Goal: Information Seeking & Learning: Learn about a topic

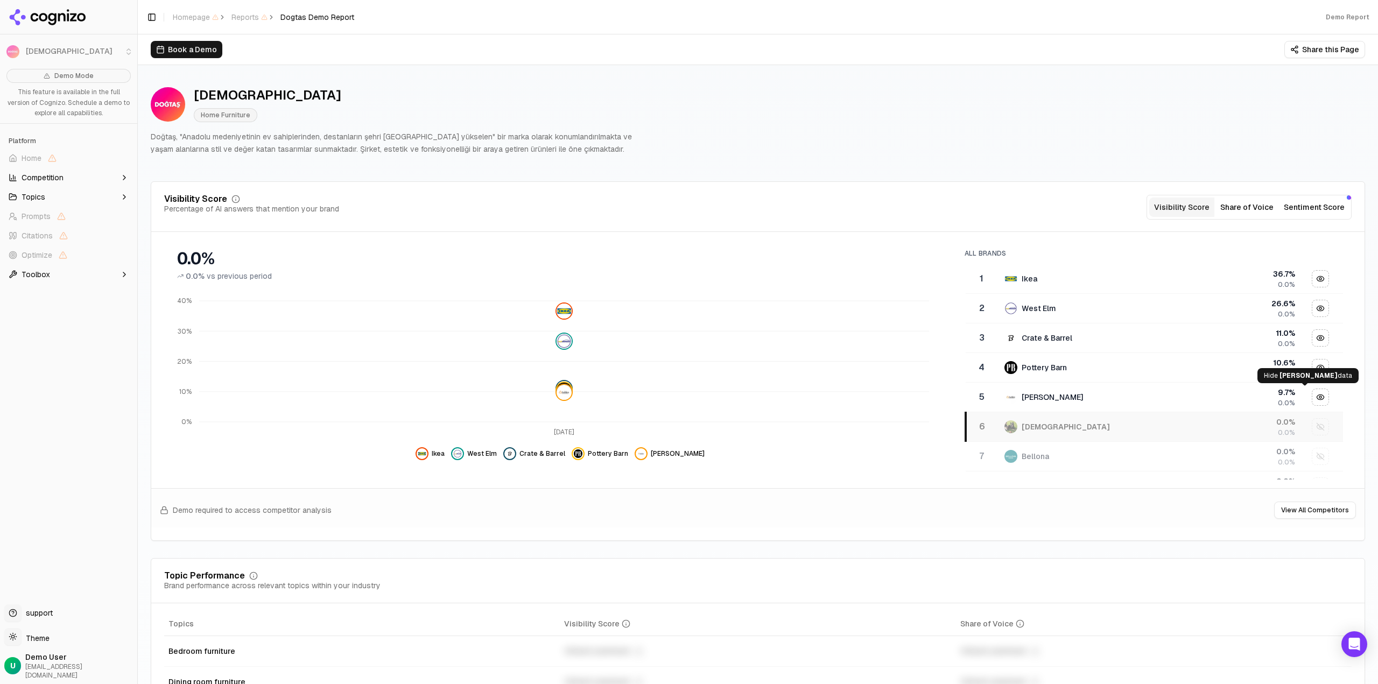
click at [1313, 398] on div "Hide ashley furniture data" at bounding box center [1321, 397] width 16 height 16
click at [1313, 397] on div "Show ashley furniture data" at bounding box center [1321, 397] width 16 height 16
click at [1313, 423] on div "Show dogtas data" at bounding box center [1321, 427] width 16 height 16
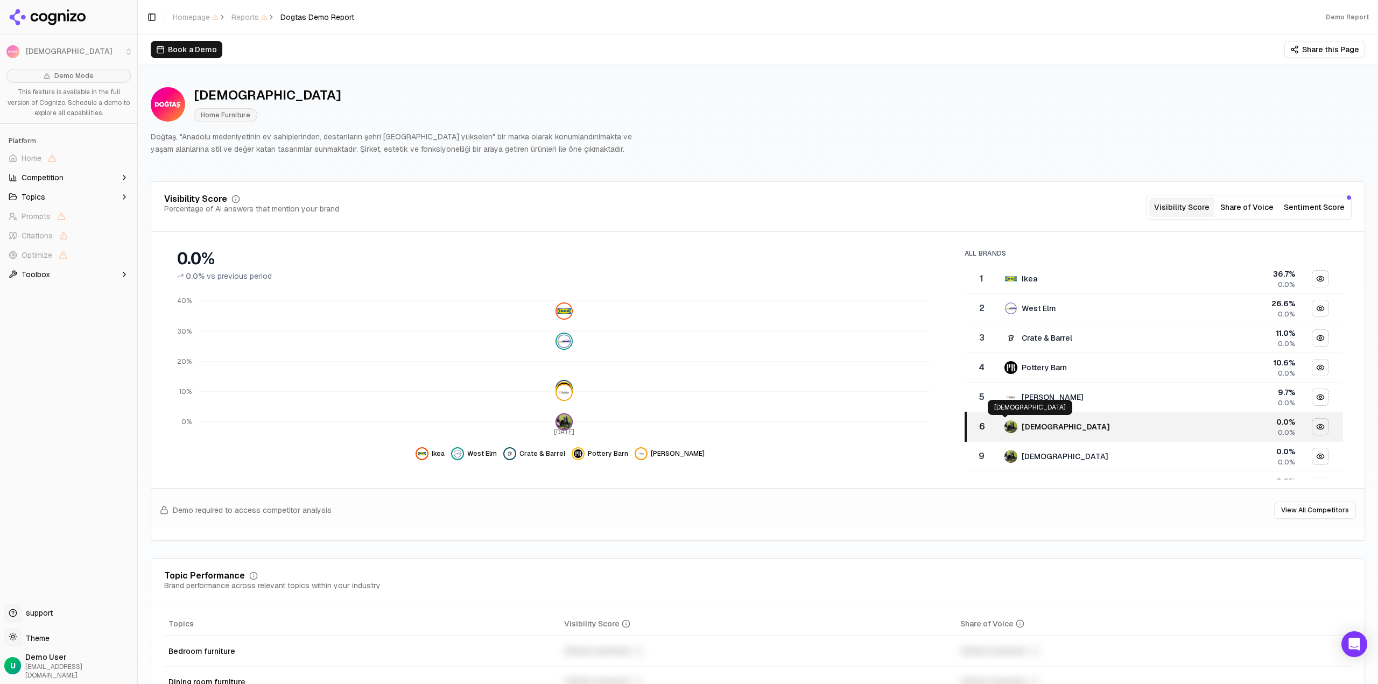
click at [1007, 427] on img "Data table" at bounding box center [1011, 426] width 13 height 13
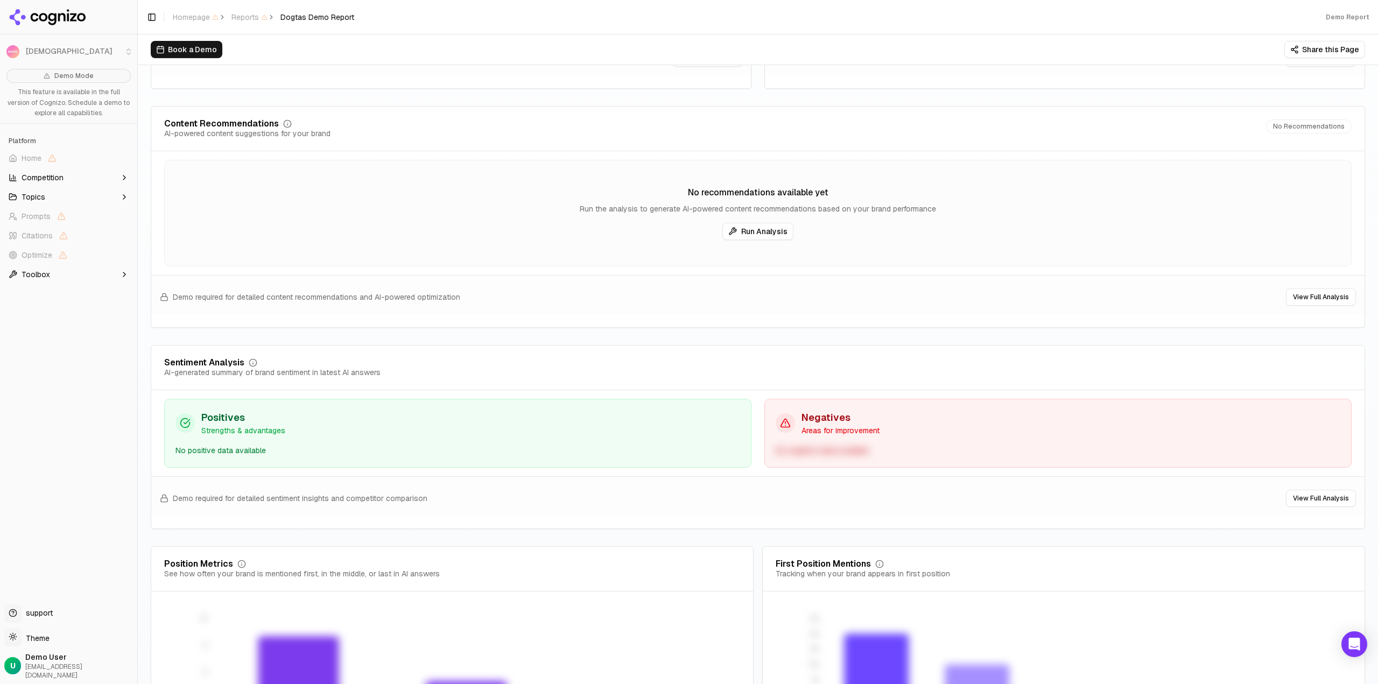
scroll to position [1799, 0]
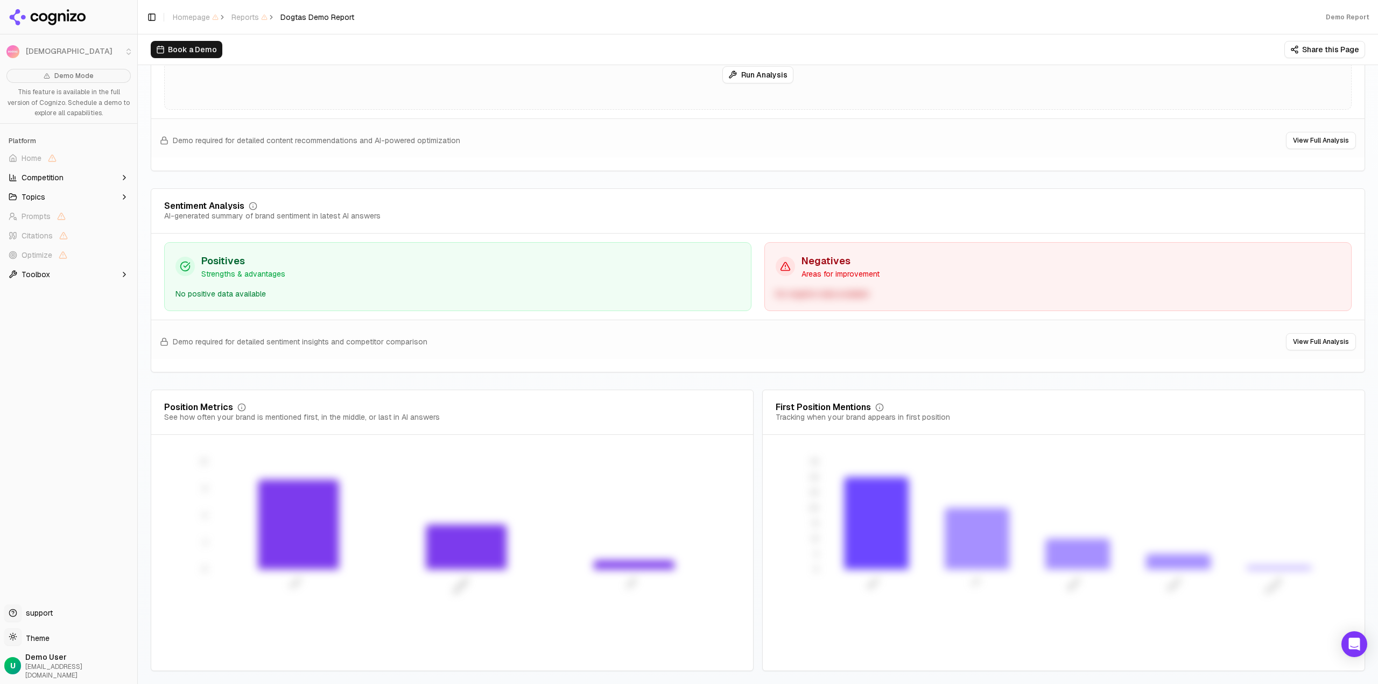
click at [125, 178] on icon "button" at bounding box center [124, 178] width 2 height 4
click at [132, 247] on button "Topics" at bounding box center [68, 248] width 129 height 17
click at [53, 411] on button "Toolbox" at bounding box center [68, 412] width 129 height 17
drag, startPoint x: 282, startPoint y: 16, endPoint x: 405, endPoint y: 10, distance: 124.0
click at [405, 10] on header "Toggle Sidebar Homepage Reports Dogtas Demo Report Demo Report" at bounding box center [758, 17] width 1240 height 34
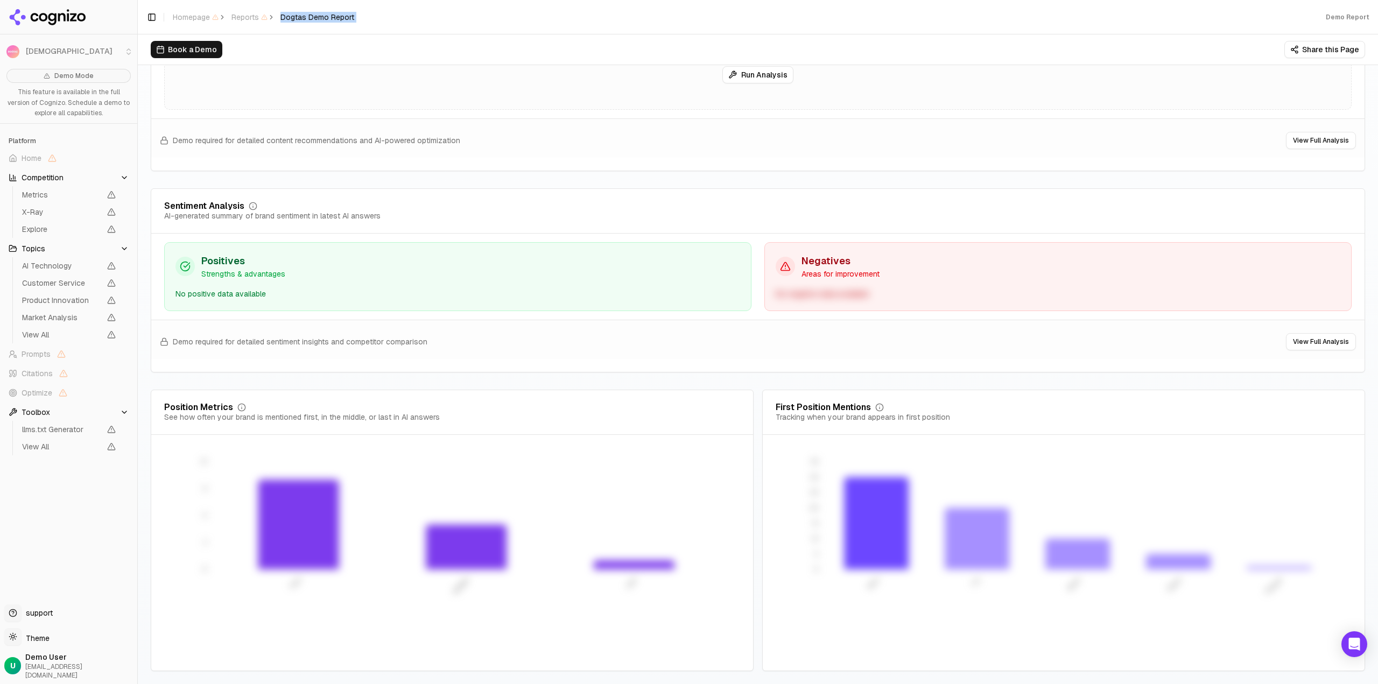
click at [372, 18] on div "Demo Report" at bounding box center [872, 17] width 1011 height 9
drag, startPoint x: 352, startPoint y: 19, endPoint x: 279, endPoint y: 19, distance: 73.2
click at [279, 19] on ol "Homepage Reports Dogtas Demo Report" at bounding box center [263, 17] width 181 height 11
click at [280, 17] on span "Dogtas Demo Report" at bounding box center [317, 17] width 74 height 11
drag, startPoint x: 280, startPoint y: 17, endPoint x: 365, endPoint y: 8, distance: 85.0
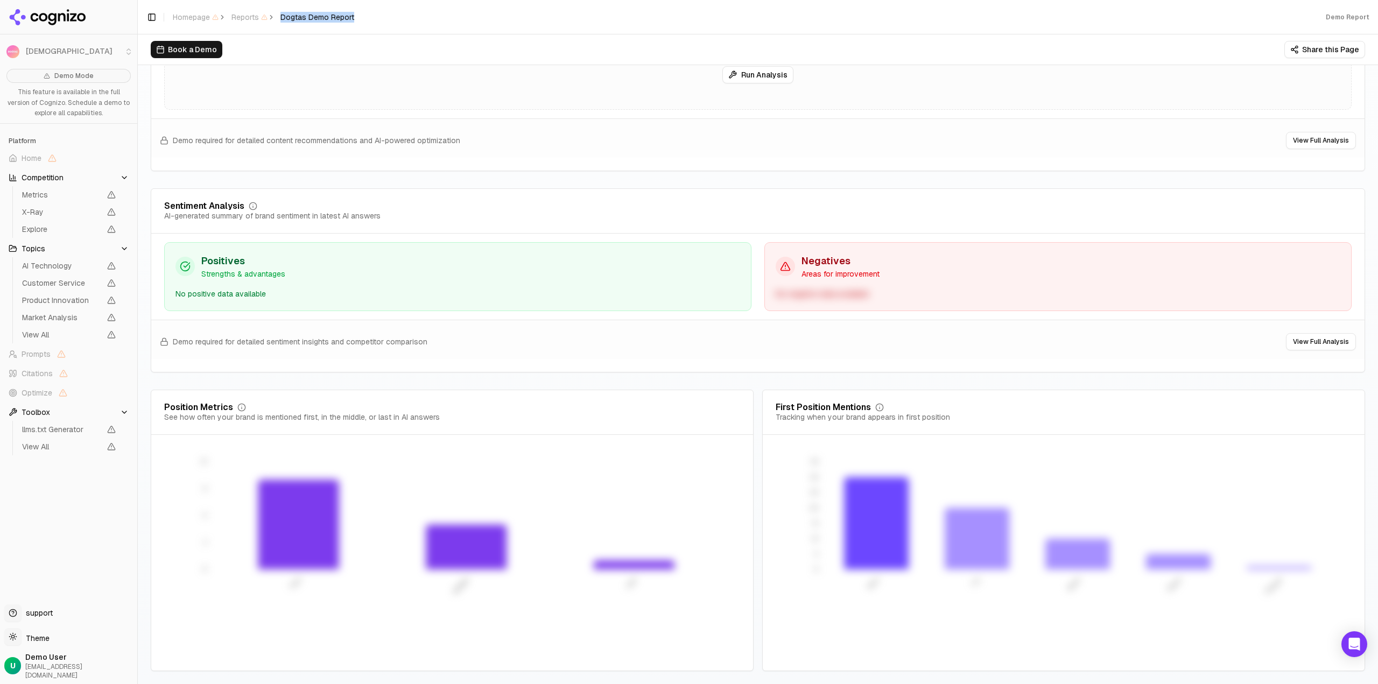
click at [365, 8] on header "Toggle Sidebar Homepage Reports Dogtas Demo Report Demo Report" at bounding box center [758, 17] width 1240 height 34
click at [364, 16] on header "Toggle Sidebar Homepage Reports Dogtas Demo Report Demo Report" at bounding box center [758, 17] width 1240 height 34
click at [478, 34] on div "Book a Demo Share this Page" at bounding box center [758, 49] width 1240 height 30
drag, startPoint x: 281, startPoint y: 15, endPoint x: 375, endPoint y: 15, distance: 94.2
click at [375, 15] on header "Toggle Sidebar Homepage Reports Dogtas Demo Report Demo Report" at bounding box center [758, 17] width 1240 height 34
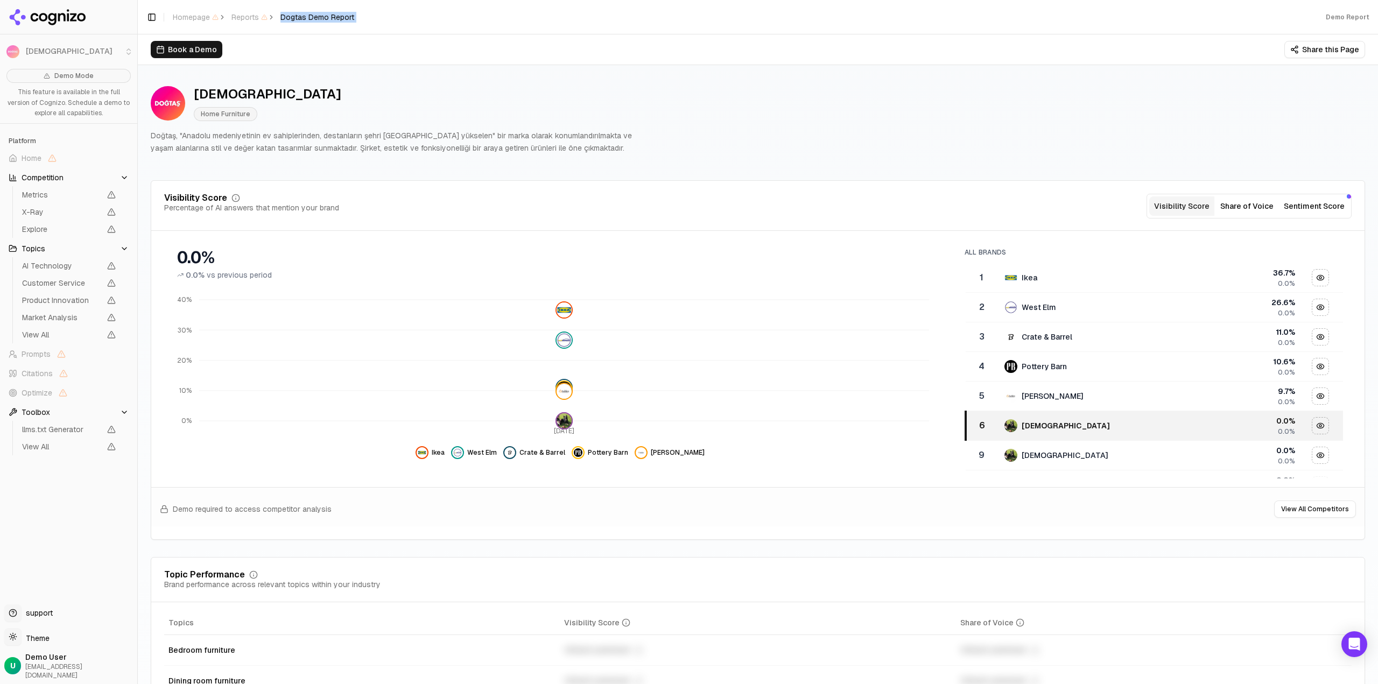
scroll to position [0, 0]
click at [130, 52] on li "Dogtas" at bounding box center [68, 52] width 137 height 26
click at [129, 54] on li "Dogtas" at bounding box center [68, 52] width 137 height 26
click at [1236, 209] on button "Share of Voice" at bounding box center [1247, 207] width 65 height 19
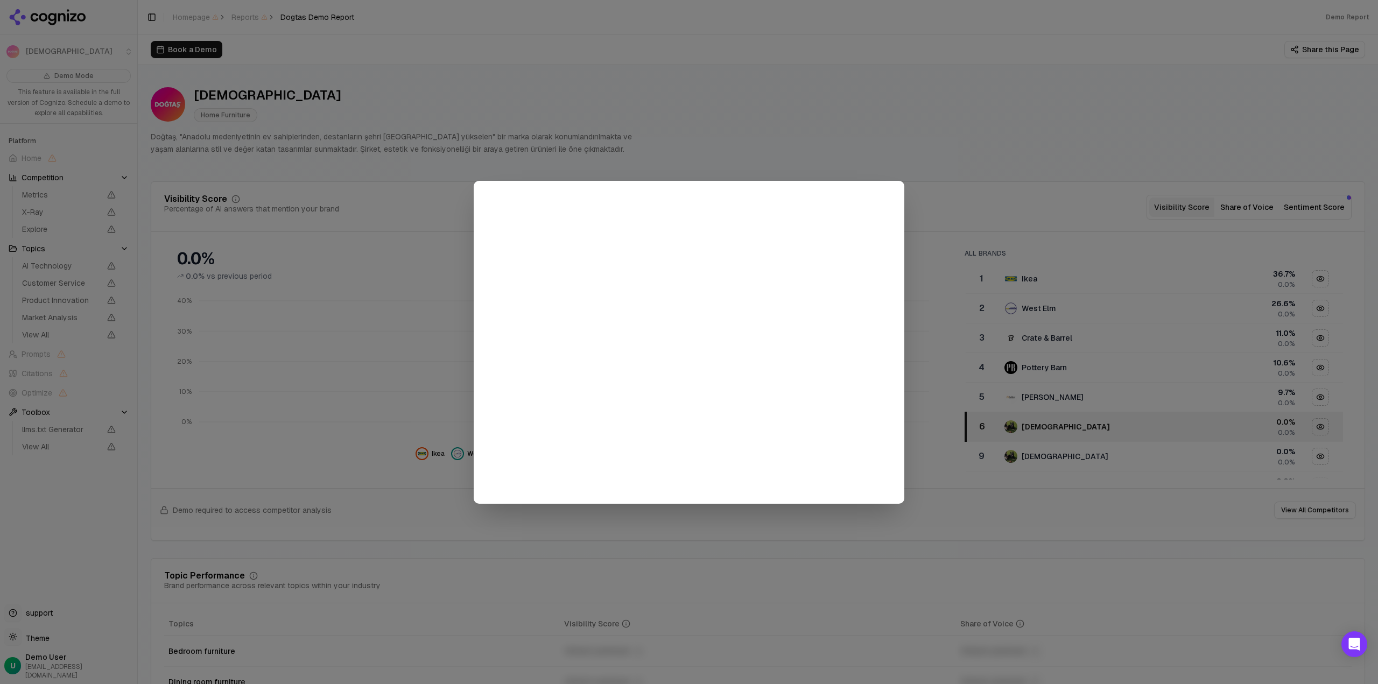
click at [1209, 121] on div at bounding box center [689, 342] width 1378 height 684
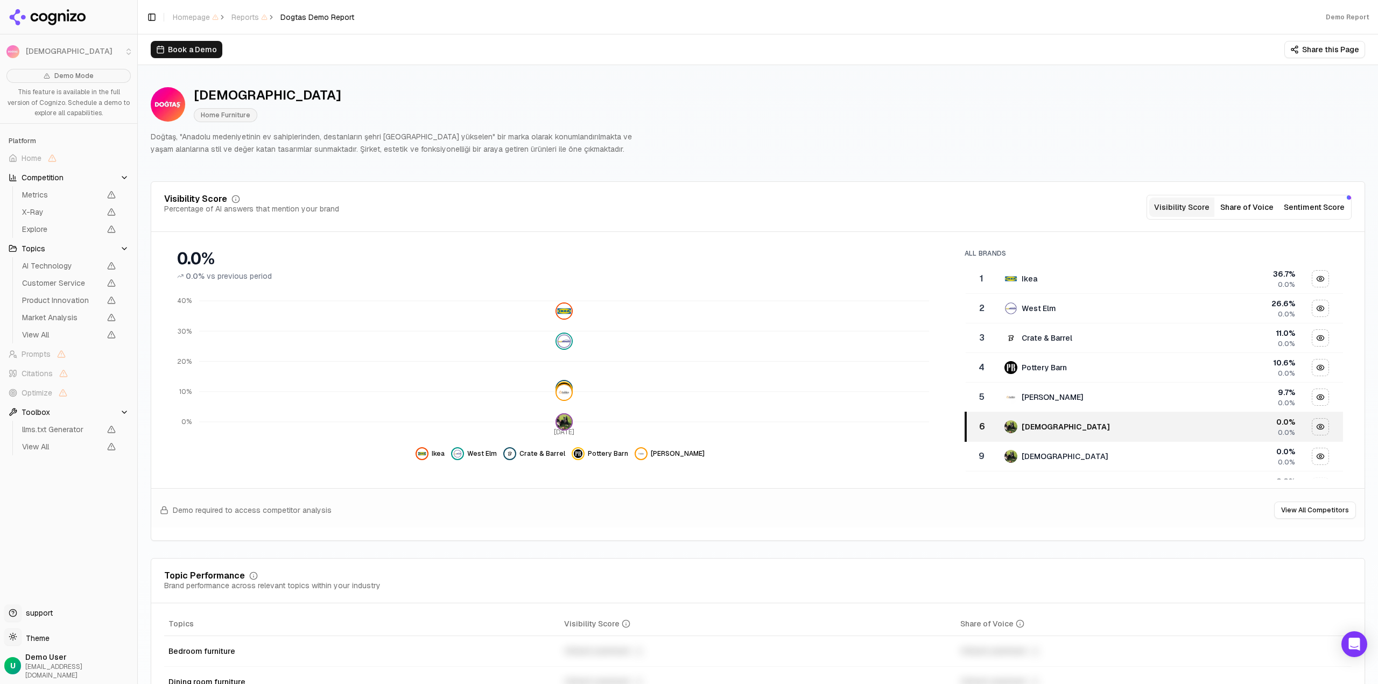
click at [1322, 212] on button "Sentiment Score" at bounding box center [1314, 207] width 69 height 19
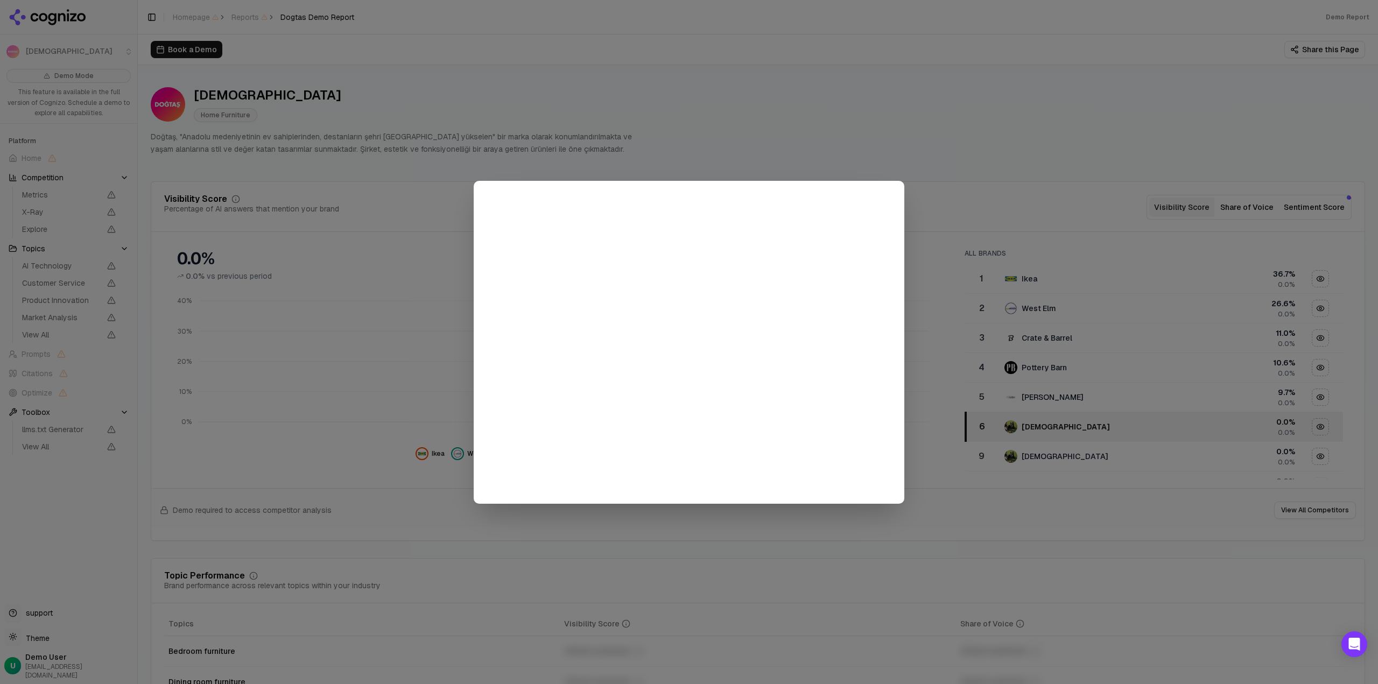
click at [951, 144] on div at bounding box center [689, 342] width 1378 height 684
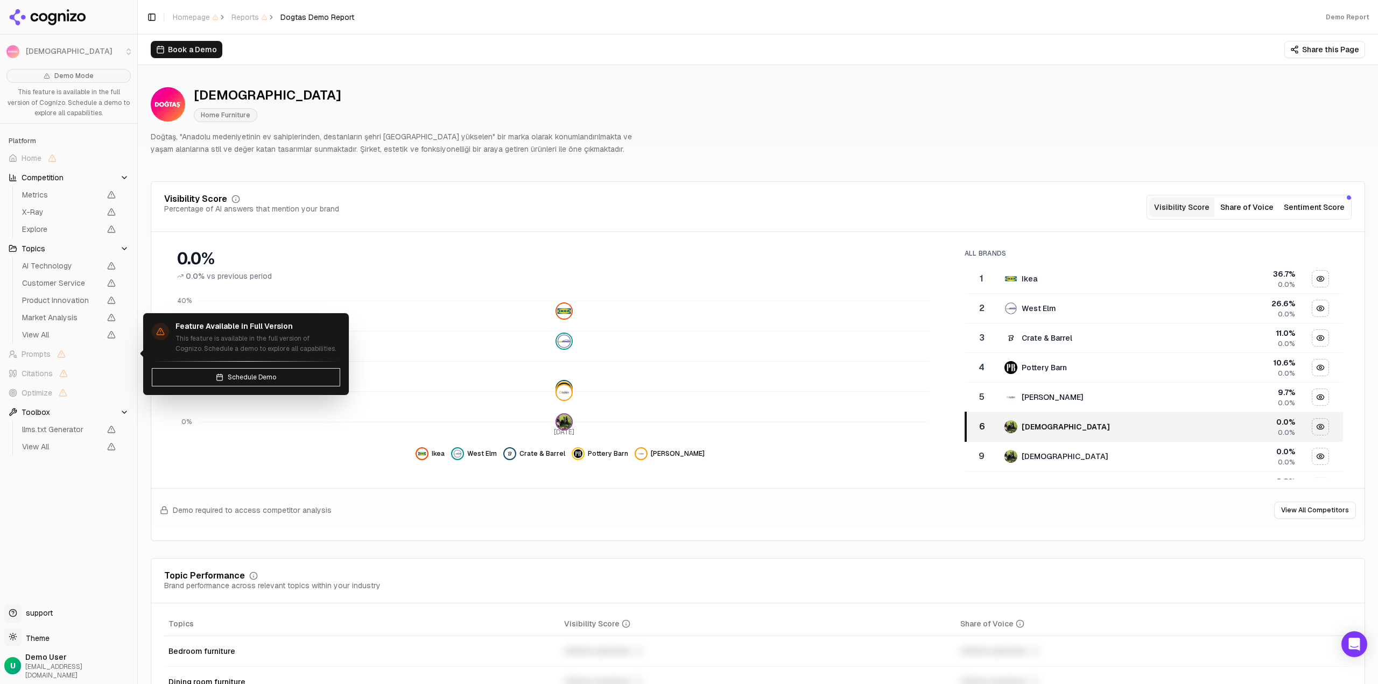
click at [53, 354] on span "Prompts" at bounding box center [68, 354] width 129 height 17
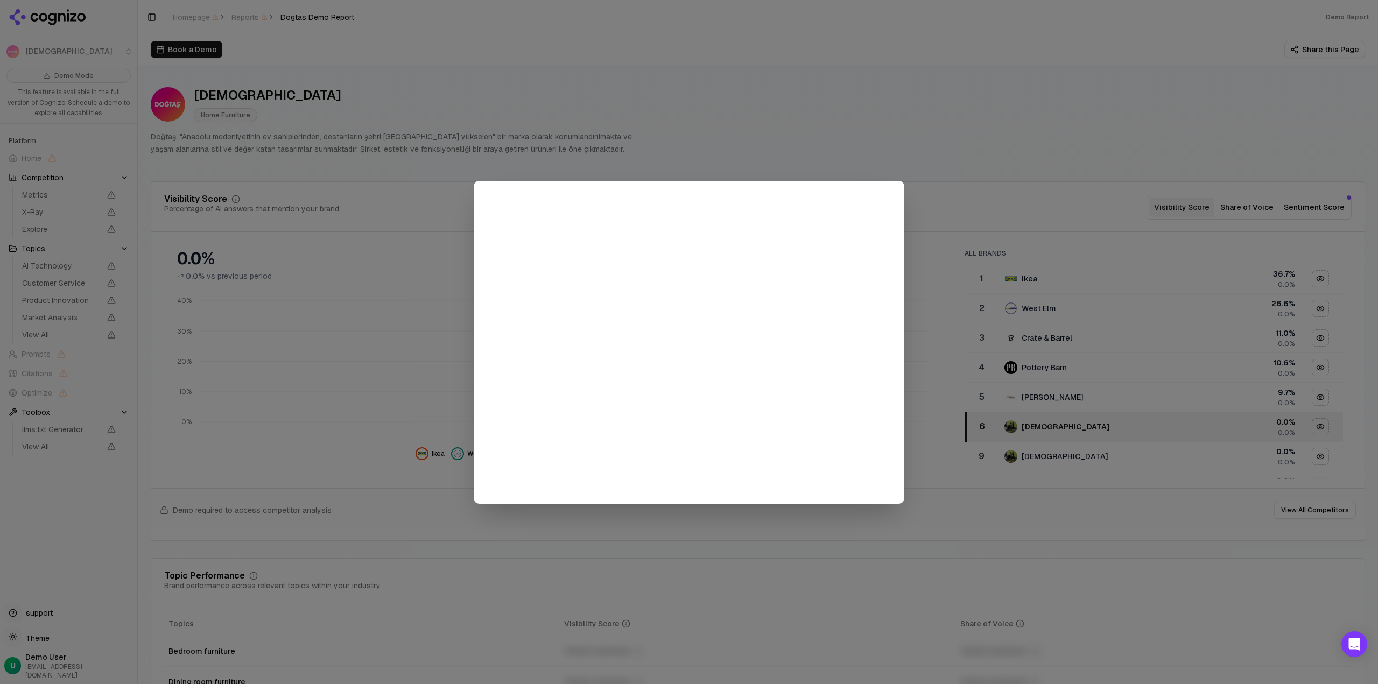
click at [991, 125] on div at bounding box center [689, 342] width 1378 height 684
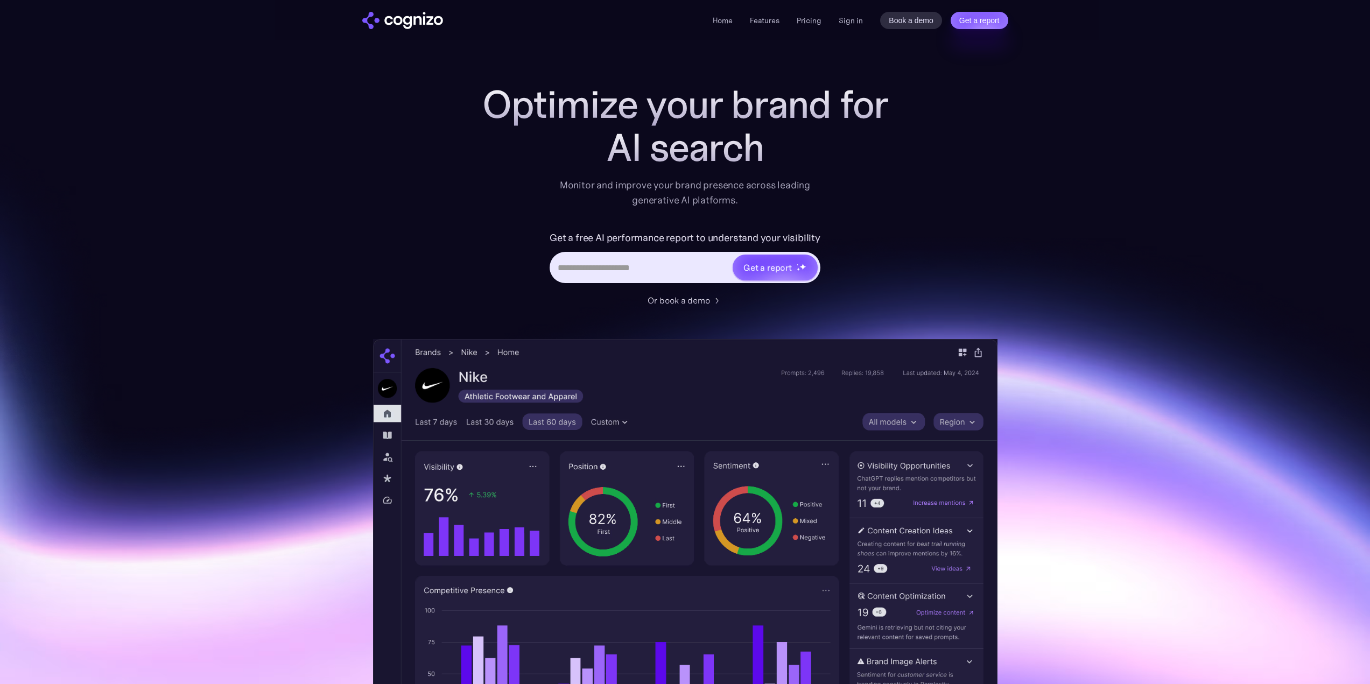
click at [699, 273] on input "Hero URL Input Form" at bounding box center [641, 267] width 180 height 20
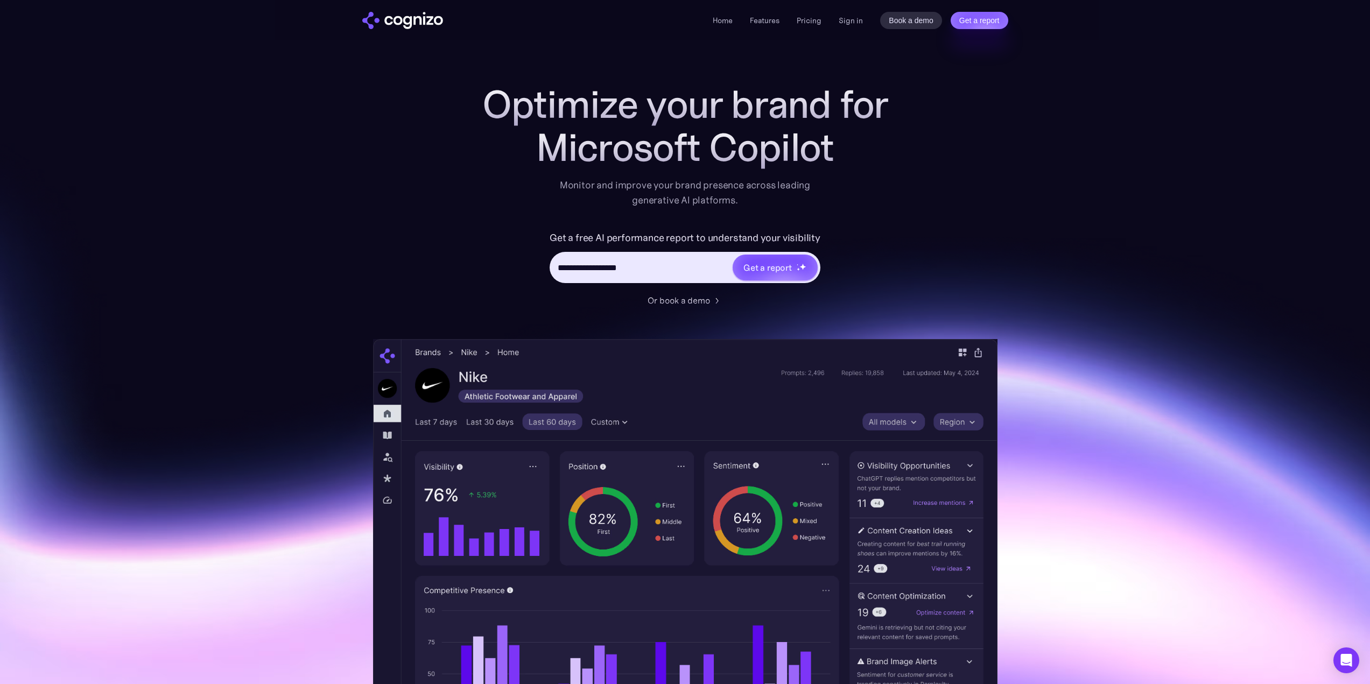
click at [678, 265] on input "**********" at bounding box center [641, 267] width 180 height 20
paste input "*****"
type input "**********"
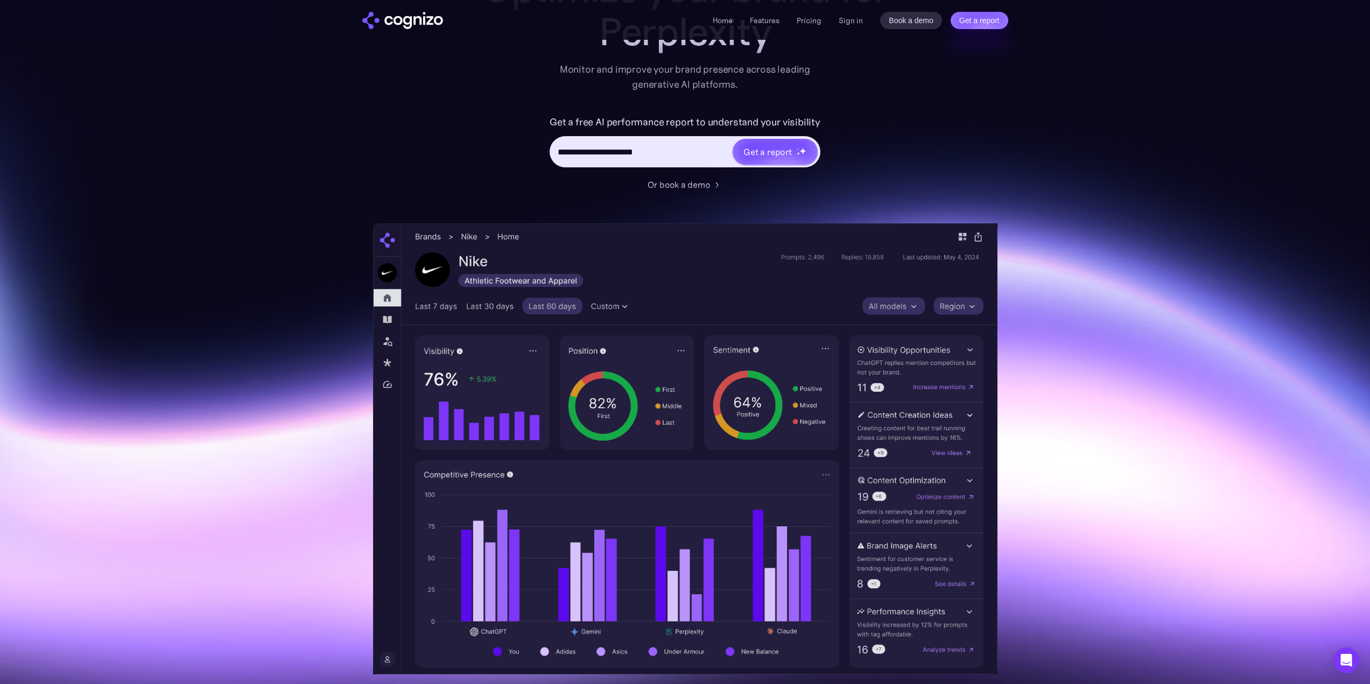
scroll to position [215, 0]
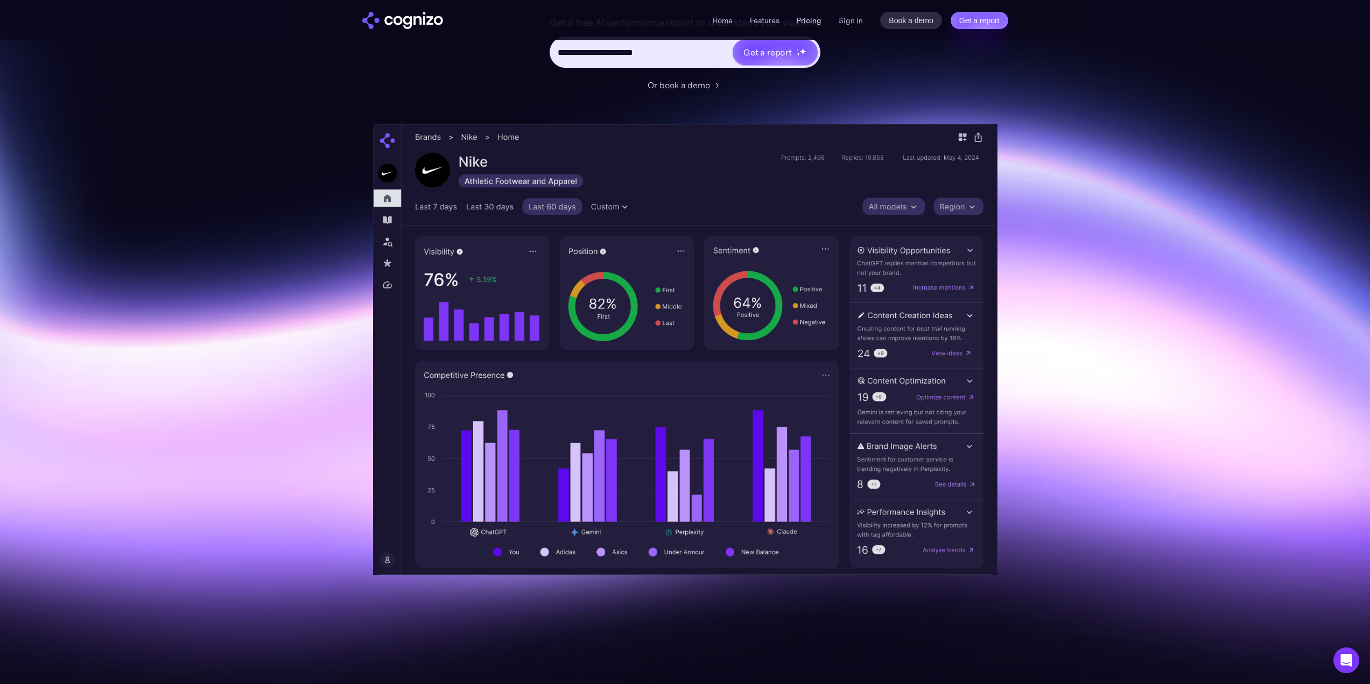
click at [812, 22] on link "Pricing" at bounding box center [809, 21] width 25 height 10
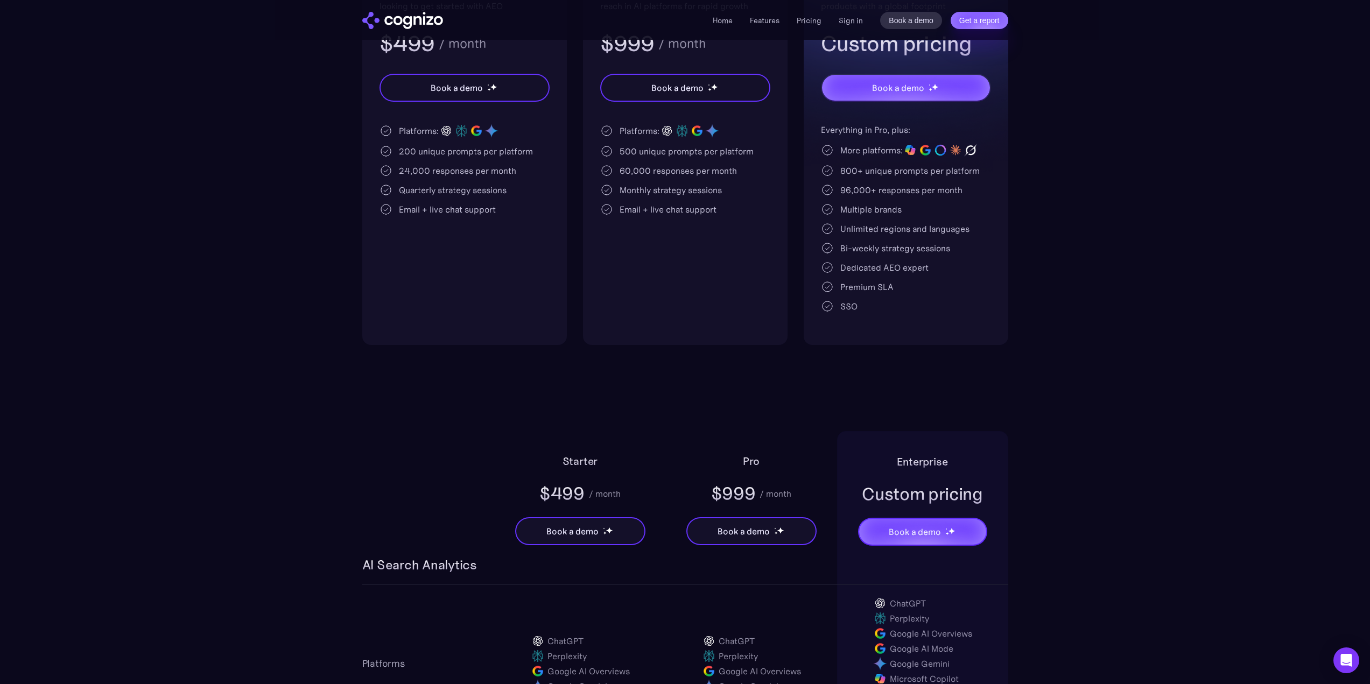
scroll to position [323, 0]
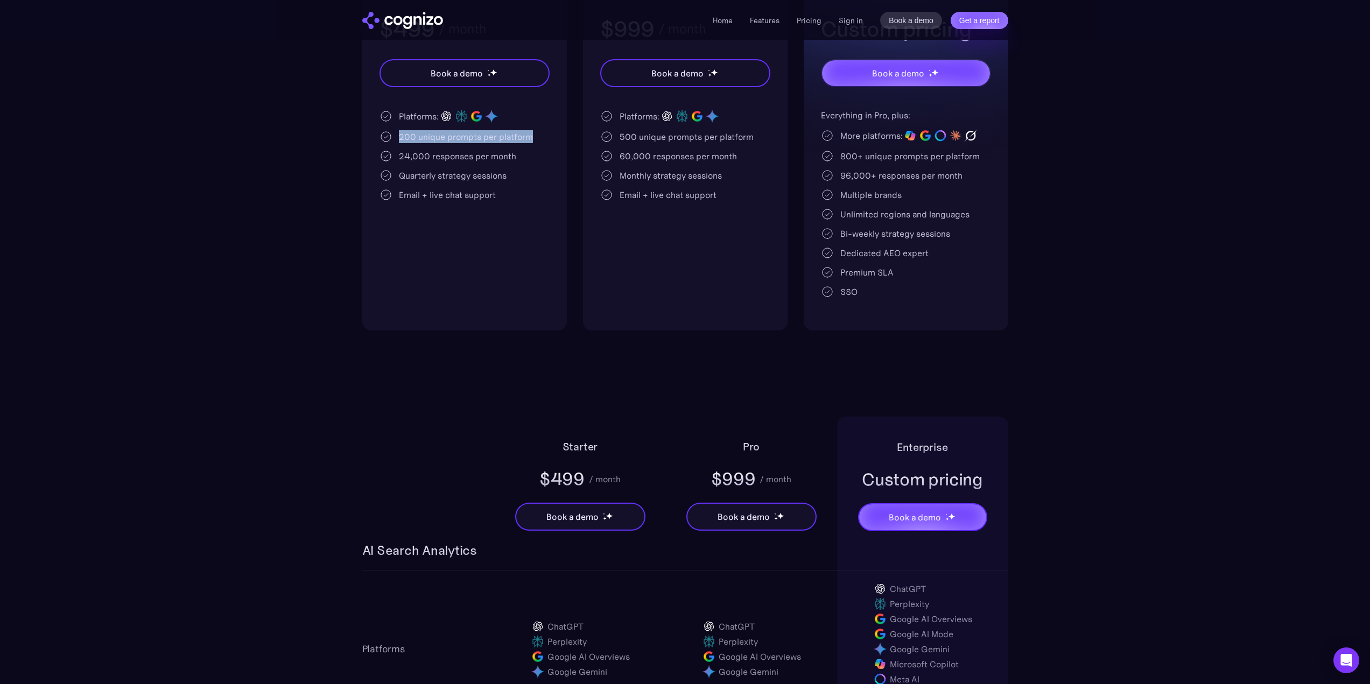
drag, startPoint x: 399, startPoint y: 139, endPoint x: 562, endPoint y: 135, distance: 163.2
click at [562, 135] on div "Starter For growing startups and agile SMEs looking to get started with AEO $49…" at bounding box center [464, 132] width 205 height 395
click at [515, 136] on div "200 unique prompts per platform" at bounding box center [466, 136] width 134 height 13
drag, startPoint x: 536, startPoint y: 138, endPoint x: 398, endPoint y: 138, distance: 137.8
click at [398, 138] on div "200 unique prompts per platform" at bounding box center [465, 136] width 170 height 13
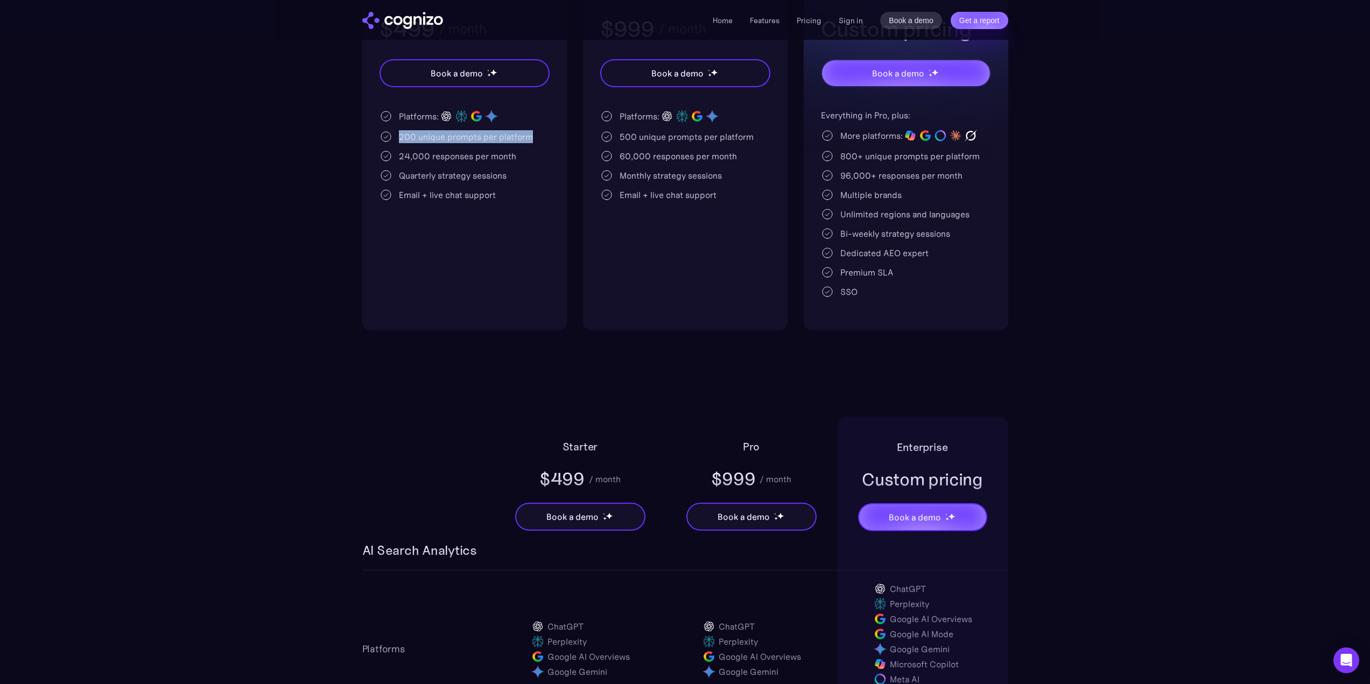
click at [448, 134] on div "200 unique prompts per platform" at bounding box center [466, 136] width 134 height 13
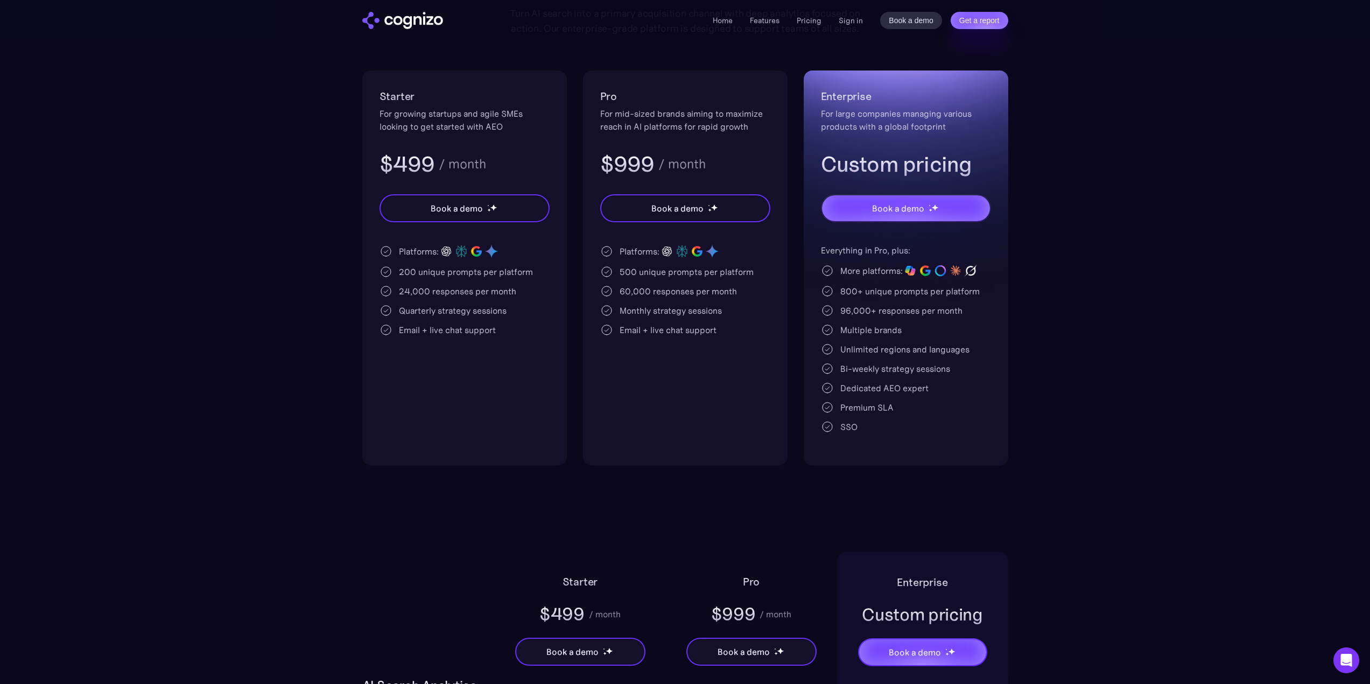
scroll to position [108, 0]
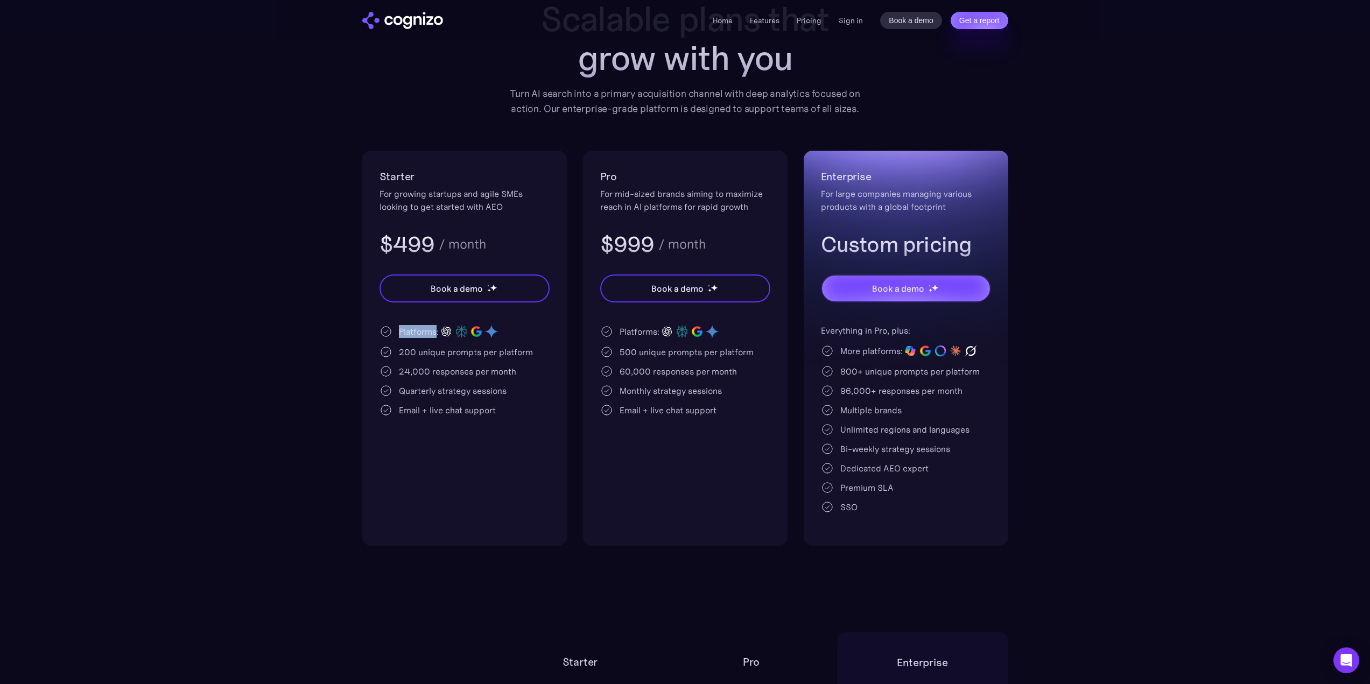
drag, startPoint x: 397, startPoint y: 332, endPoint x: 436, endPoint y: 333, distance: 38.3
click at [436, 333] on div "Platforms:" at bounding box center [465, 331] width 170 height 15
click at [408, 333] on div "Platforms:" at bounding box center [419, 331] width 40 height 13
